Goal: Communication & Community: Answer question/provide support

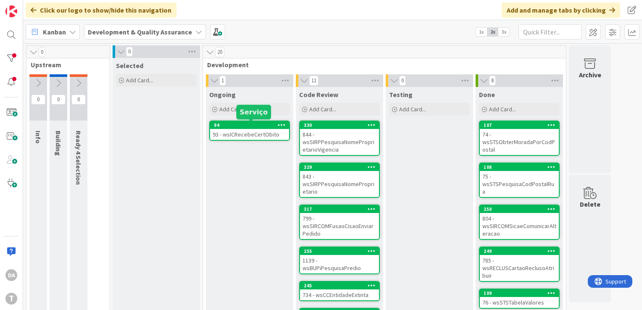
click at [236, 132] on div "93 - wsICRecebeCertObito" at bounding box center [249, 134] width 79 height 11
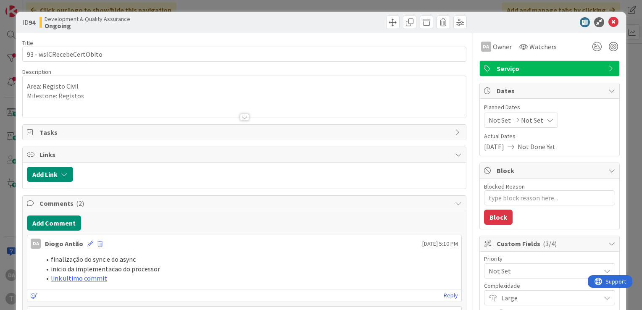
type textarea "x"
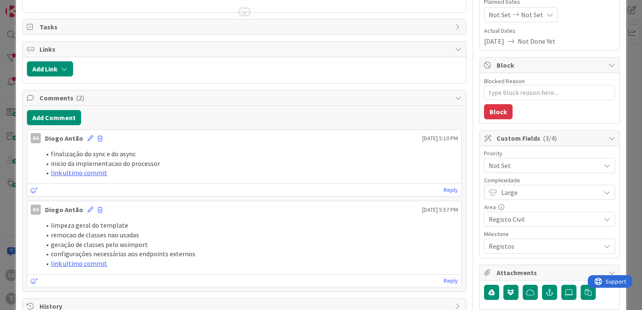
scroll to position [126, 0]
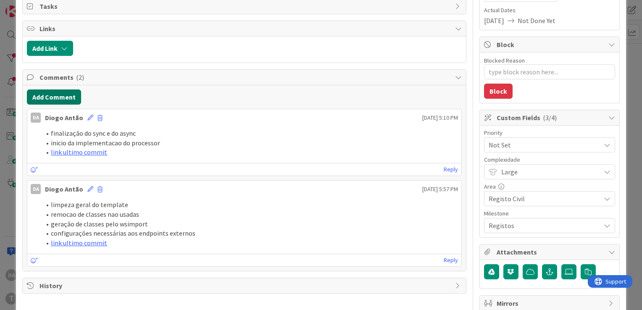
click at [59, 93] on button "Add Comment" at bounding box center [54, 96] width 54 height 15
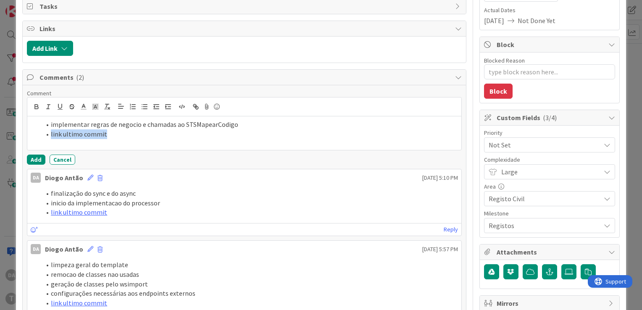
drag, startPoint x: 113, startPoint y: 135, endPoint x: 49, endPoint y: 141, distance: 64.1
click at [49, 141] on div "implementar regras de negocio e chamadas ao STSMapearCodigo link ultimo commit" at bounding box center [244, 133] width 434 height 34
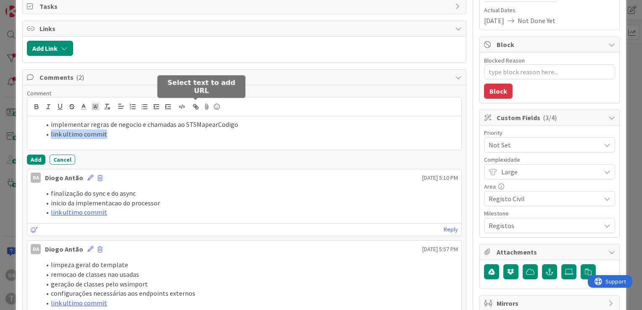
click at [190, 108] on button "button" at bounding box center [196, 107] width 12 height 10
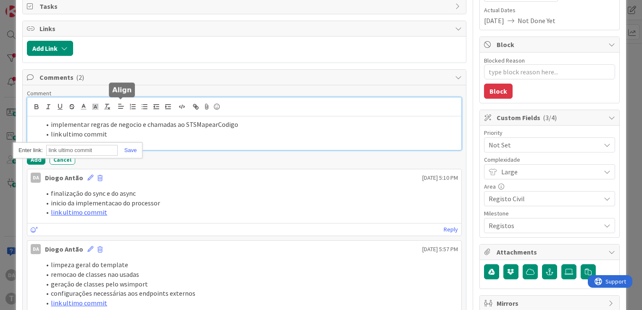
paste input "https://gitlab.apps.ktools.justica.local/naspp/esb/apps/reg/wsicrecebecertobito…"
type input "https://gitlab.apps.ktools.justica.local/naspp/esb/apps/reg/wsicrecebecertobito…"
click at [128, 147] on link at bounding box center [127, 150] width 19 height 6
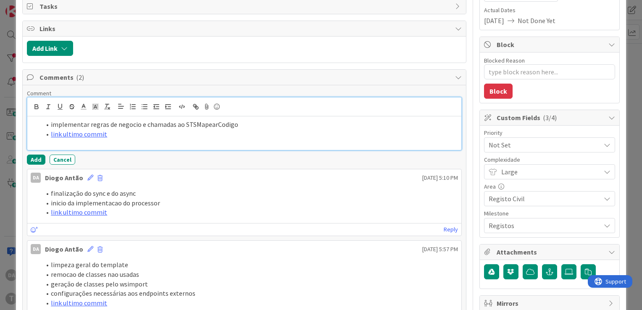
click at [172, 138] on div "implementar regras de negocio e chamadas ao STSMapearCodigo link ultimo commit" at bounding box center [244, 133] width 434 height 34
click at [36, 155] on button "Add" at bounding box center [36, 160] width 18 height 10
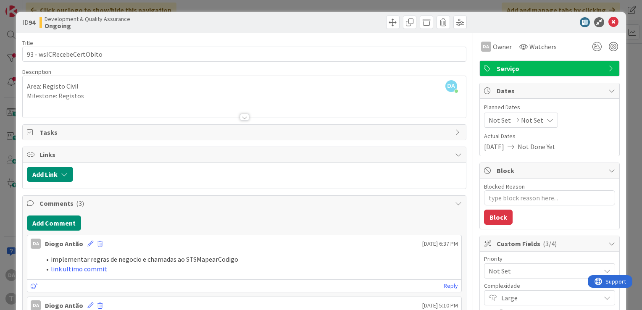
type textarea "x"
click at [608, 24] on icon at bounding box center [613, 22] width 10 height 10
